Goal: Information Seeking & Learning: Learn about a topic

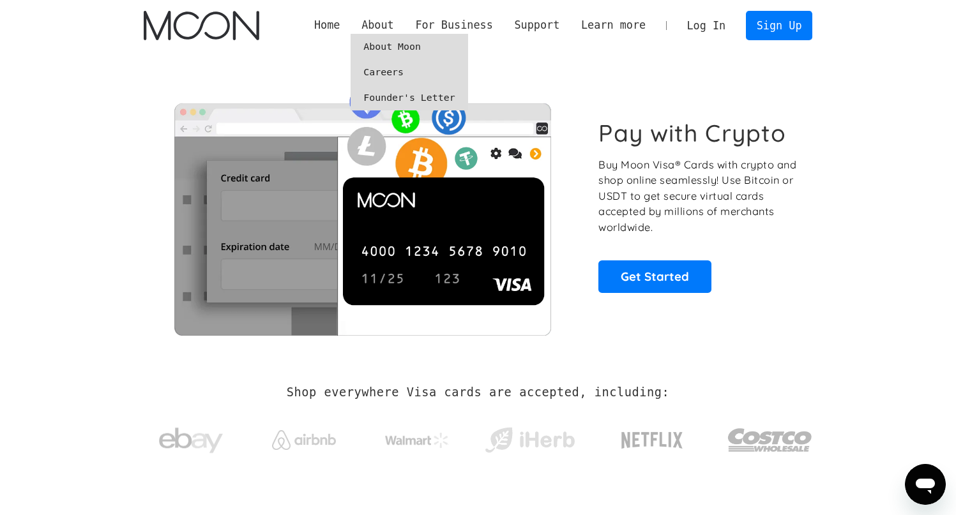
click at [375, 43] on link "About Moon" at bounding box center [408, 47] width 117 height 26
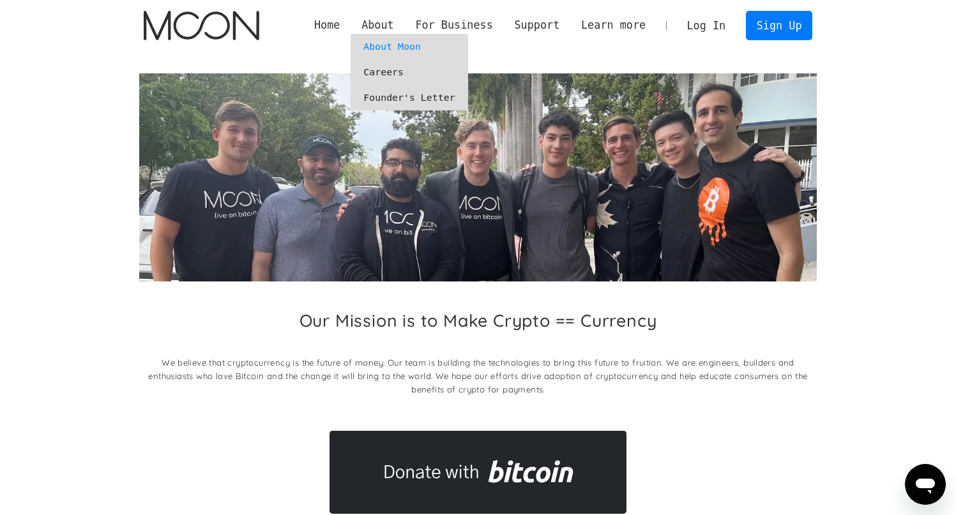
click at [382, 77] on link "Careers" at bounding box center [408, 72] width 117 height 26
click at [386, 98] on link "Founder's Letter" at bounding box center [408, 98] width 117 height 26
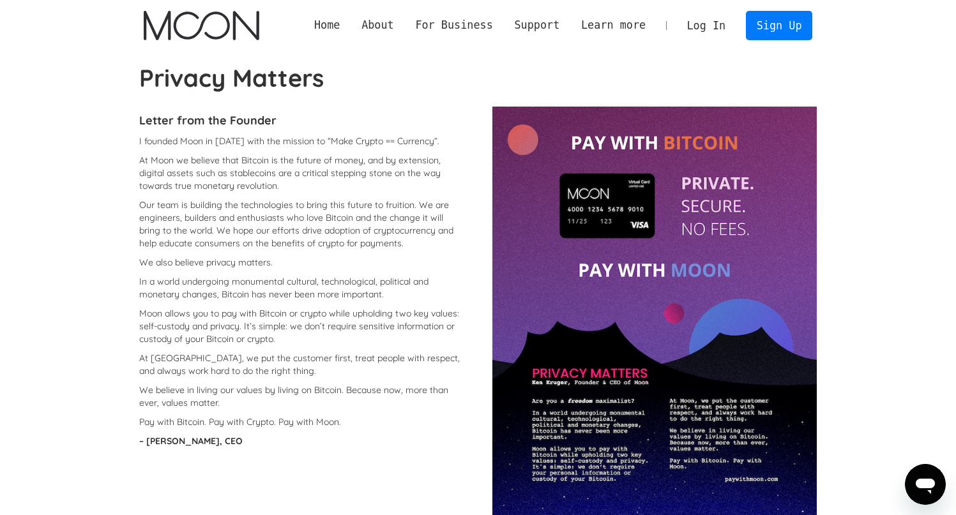
click at [222, 200] on p "Our team is building the technologies to bring this future to fruition. We are …" at bounding box center [301, 224] width 324 height 51
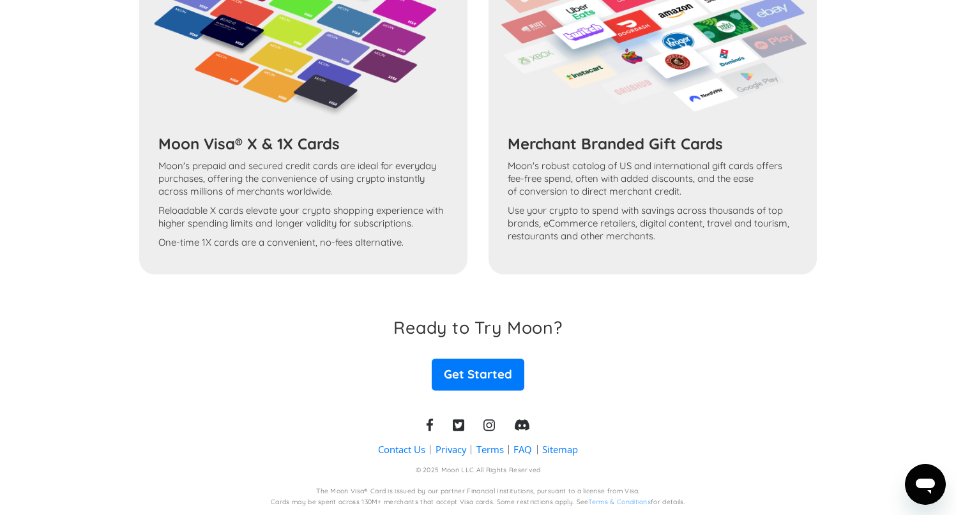
scroll to position [725, 0]
